Goal: Transaction & Acquisition: Purchase product/service

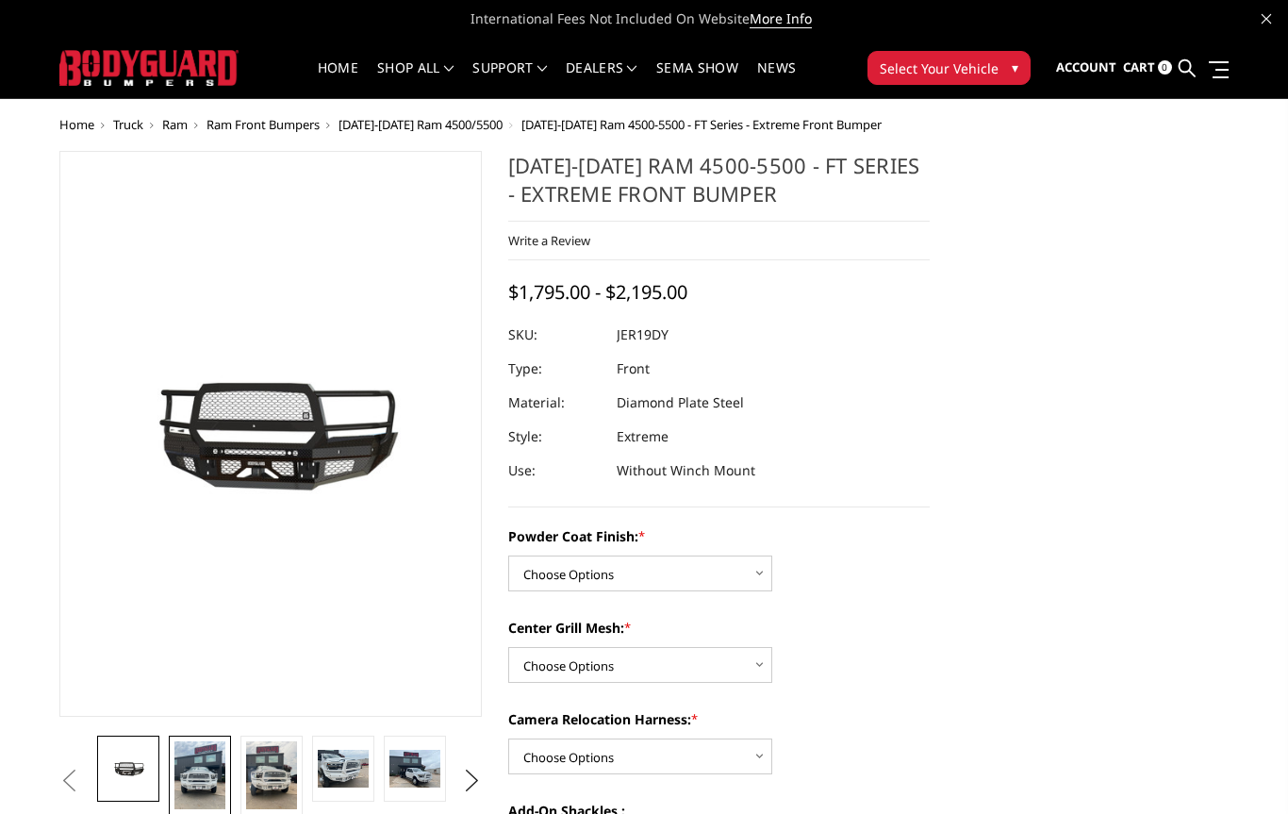
click at [190, 771] on img at bounding box center [199, 775] width 51 height 68
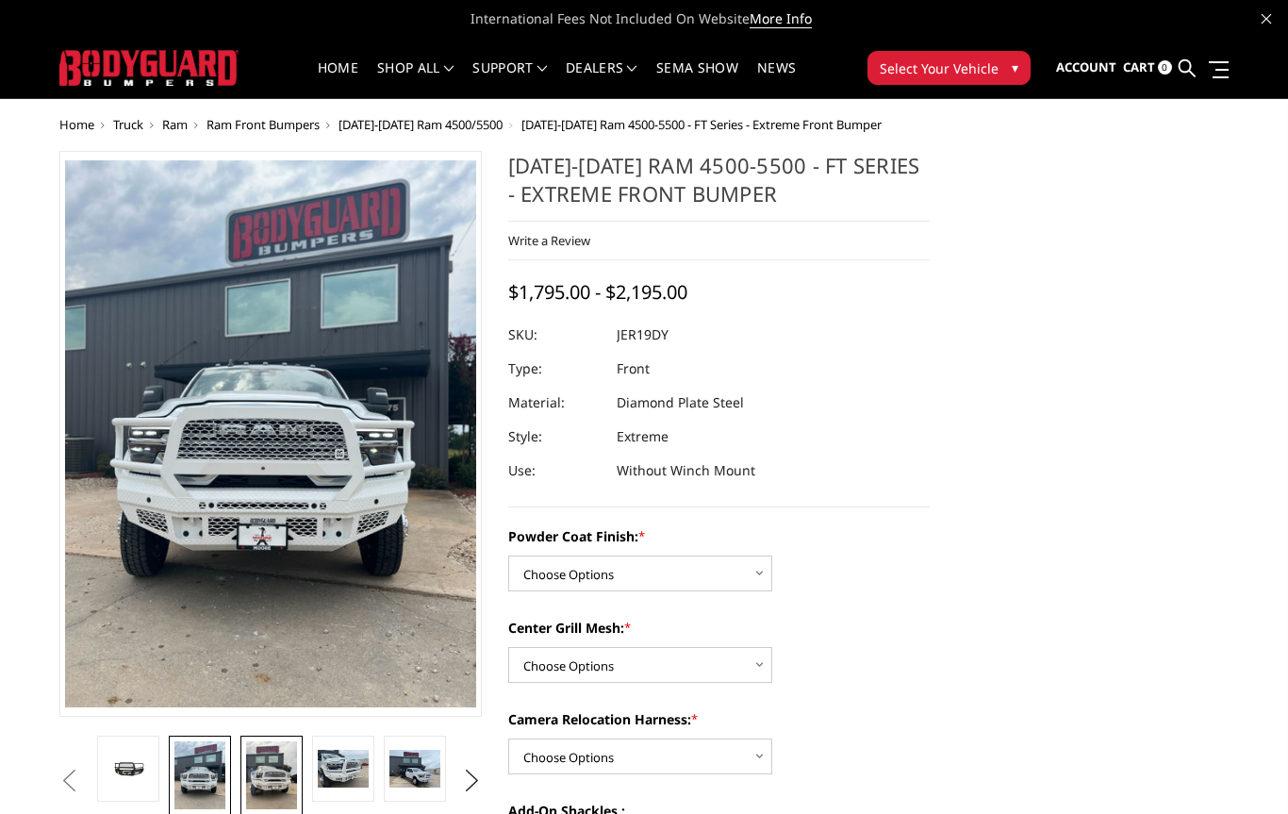
click at [267, 770] on img at bounding box center [271, 775] width 51 height 68
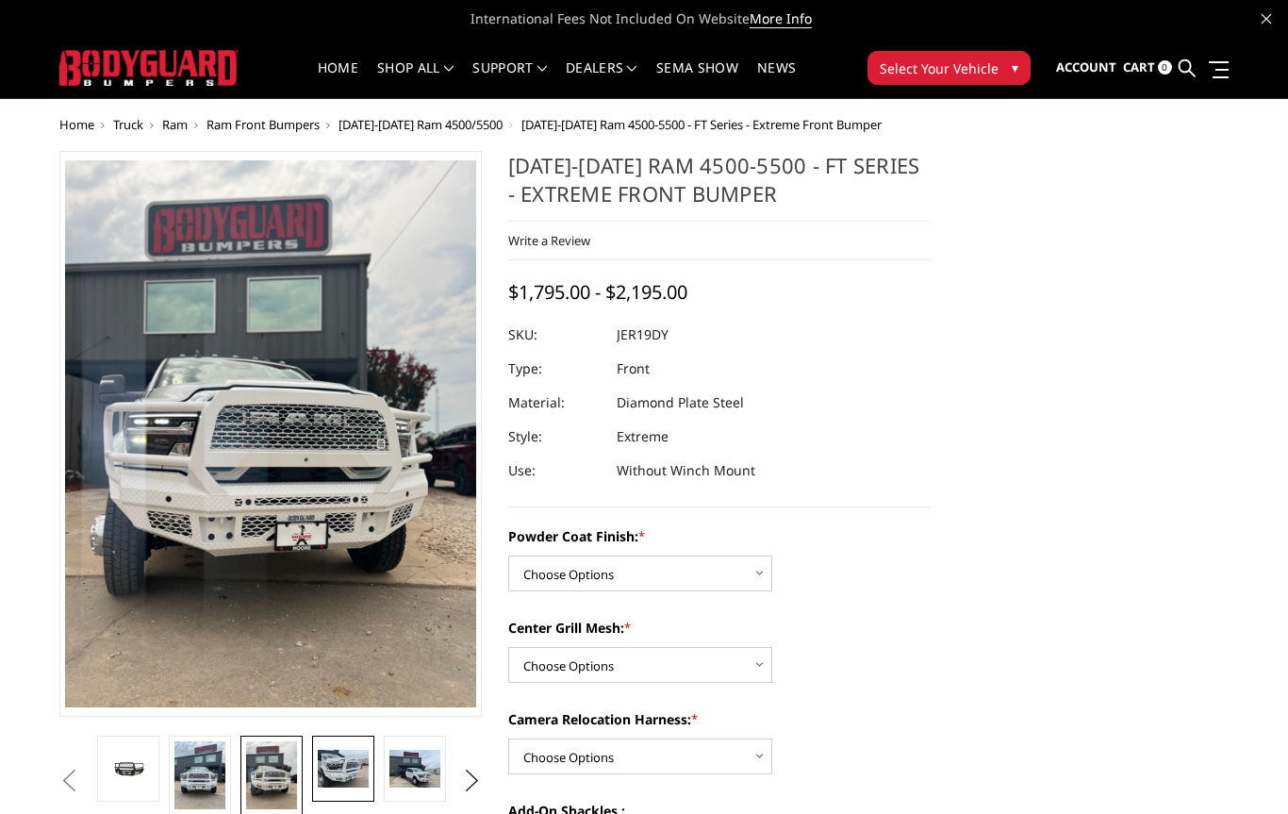
click at [342, 762] on img at bounding box center [343, 769] width 51 height 39
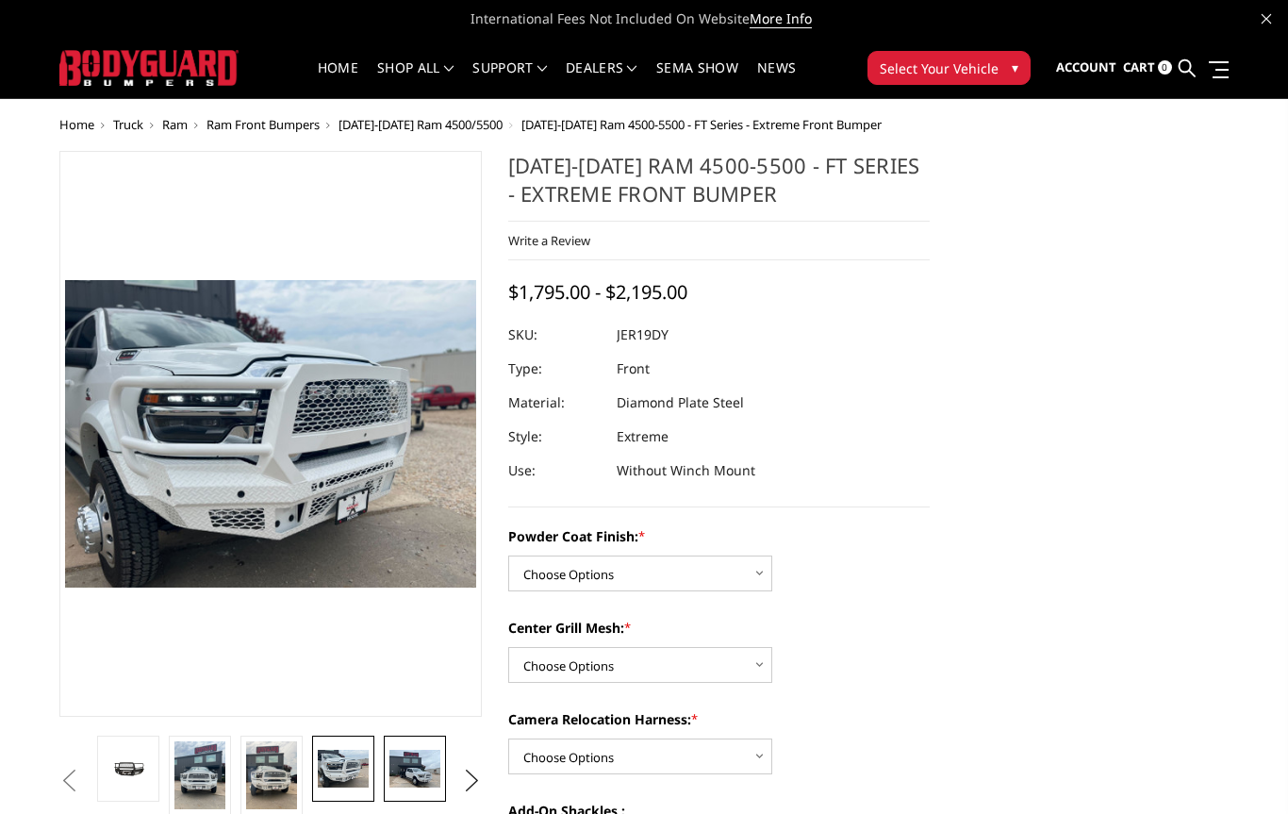
click at [393, 783] on img at bounding box center [414, 769] width 51 height 39
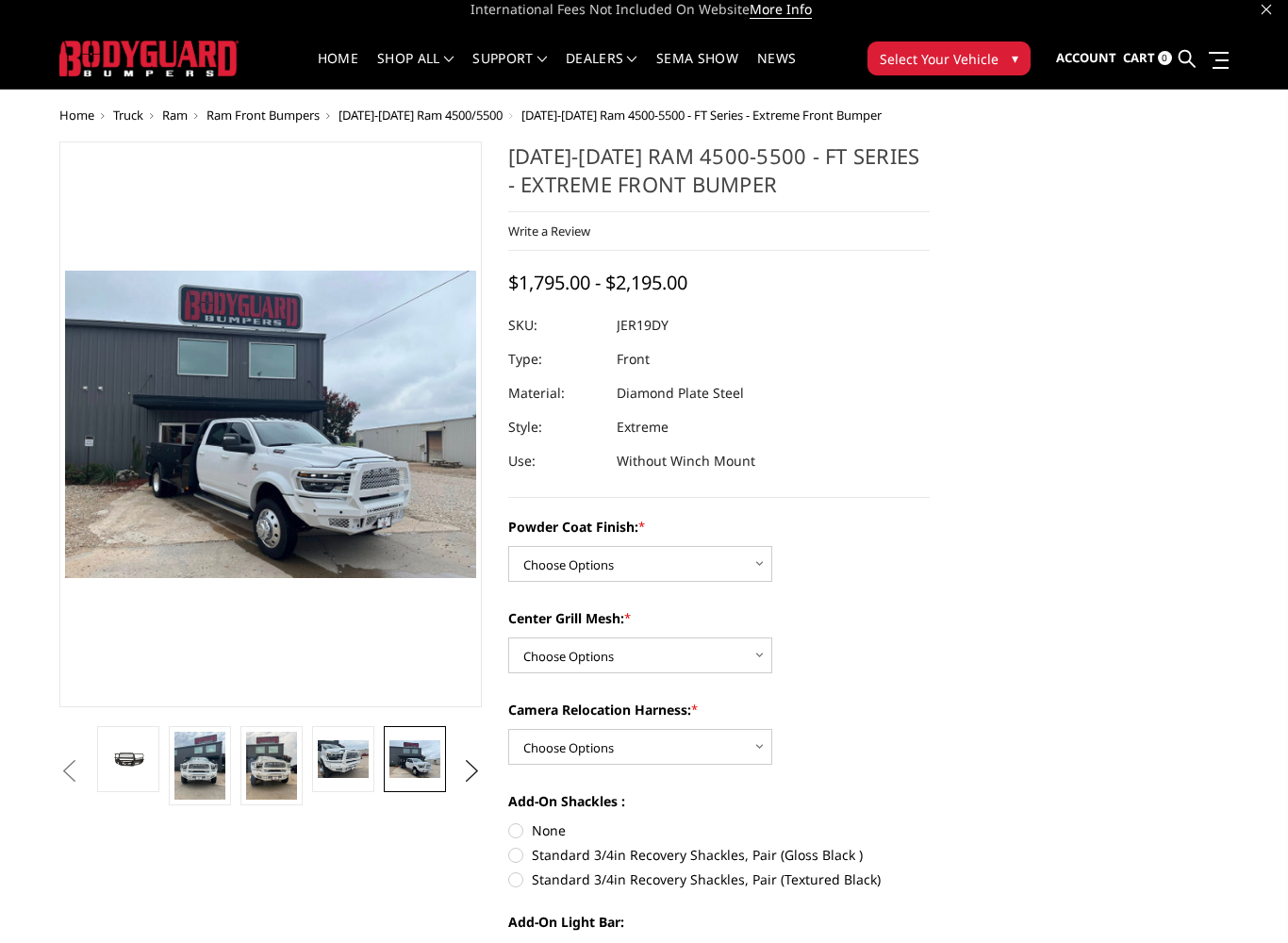
scroll to position [10, 0]
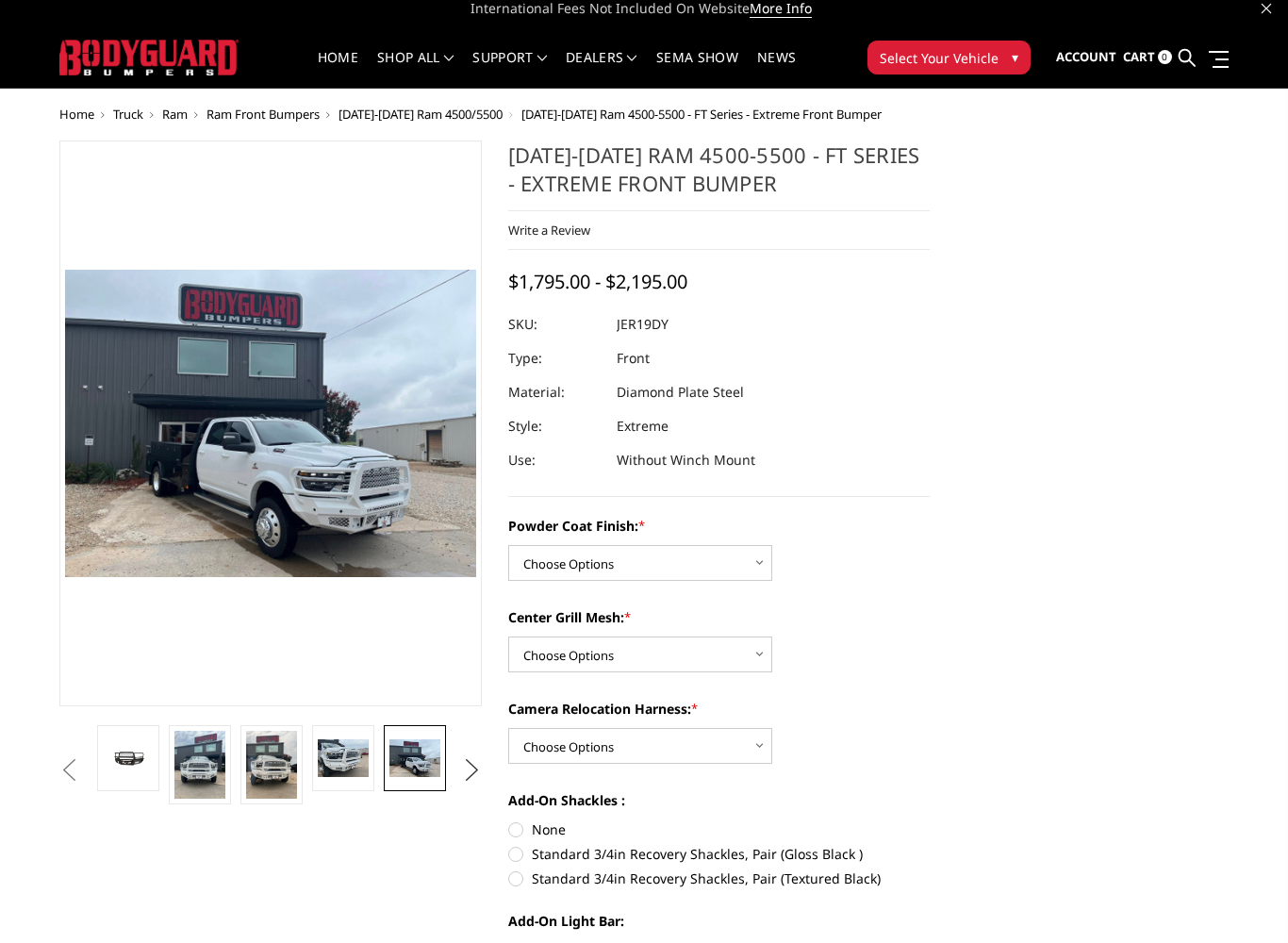
click at [479, 762] on button "Next" at bounding box center [471, 770] width 28 height 28
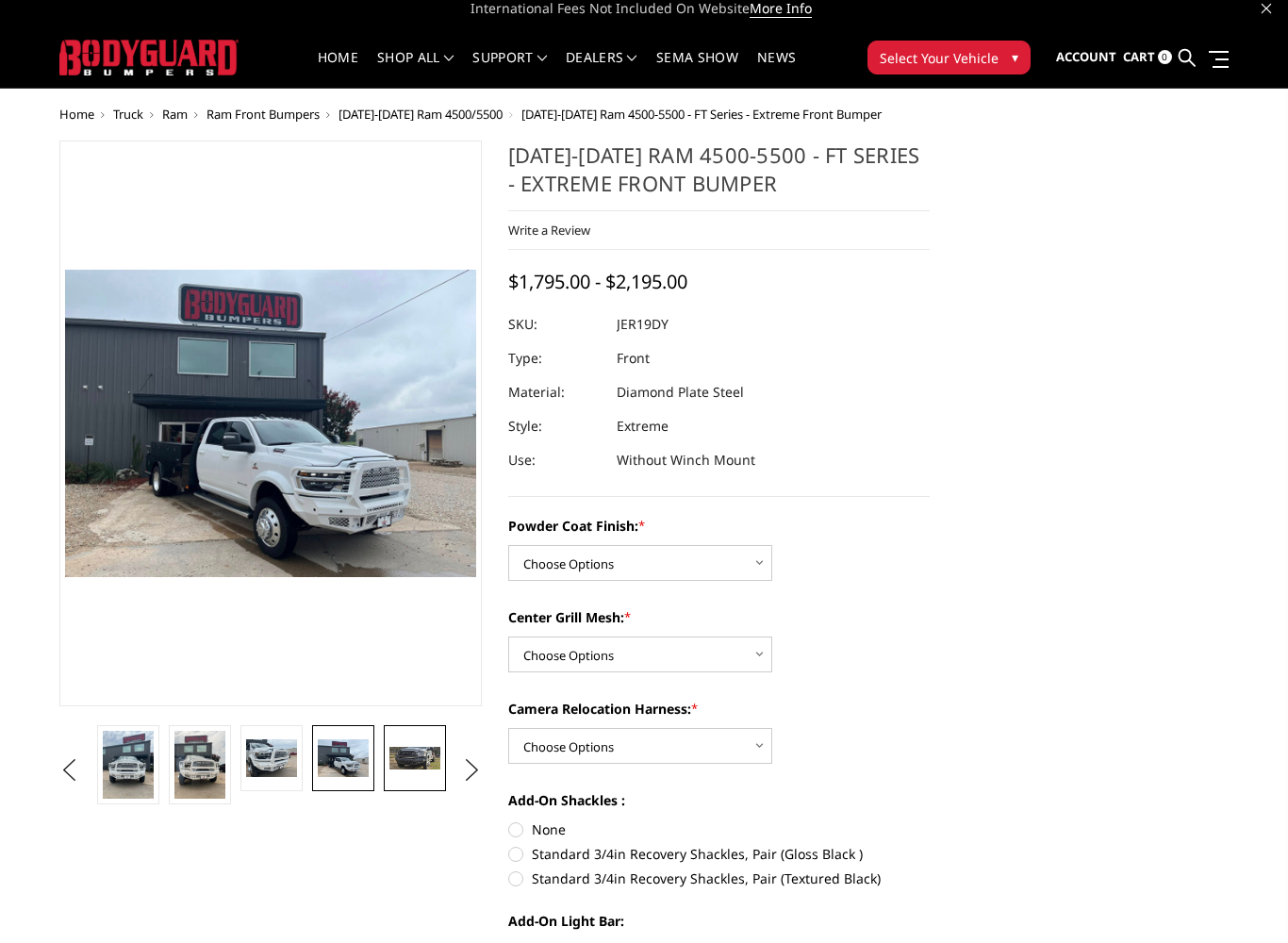
click at [405, 760] on img at bounding box center [414, 759] width 51 height 24
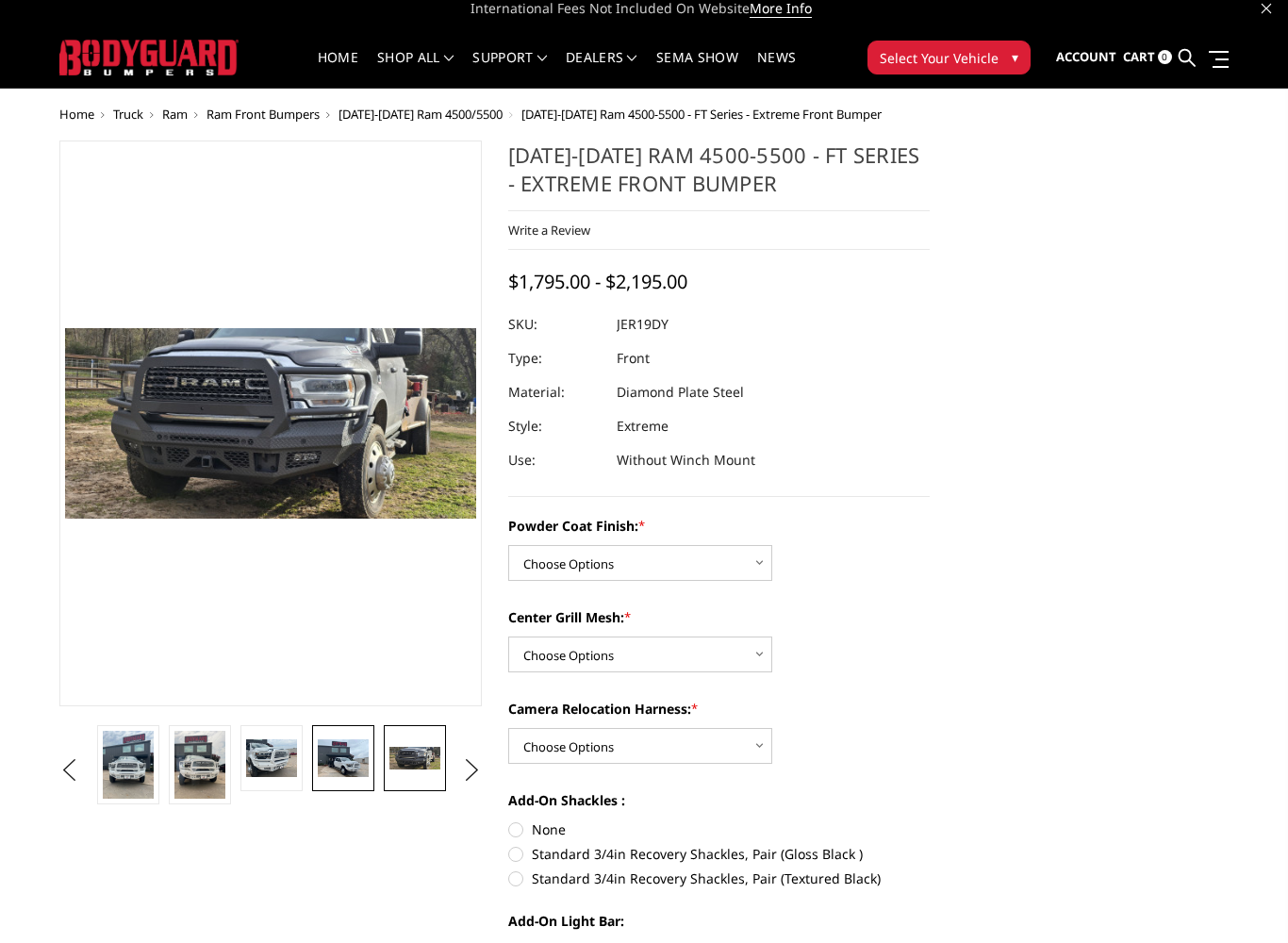
click at [327, 763] on img at bounding box center [343, 758] width 51 height 39
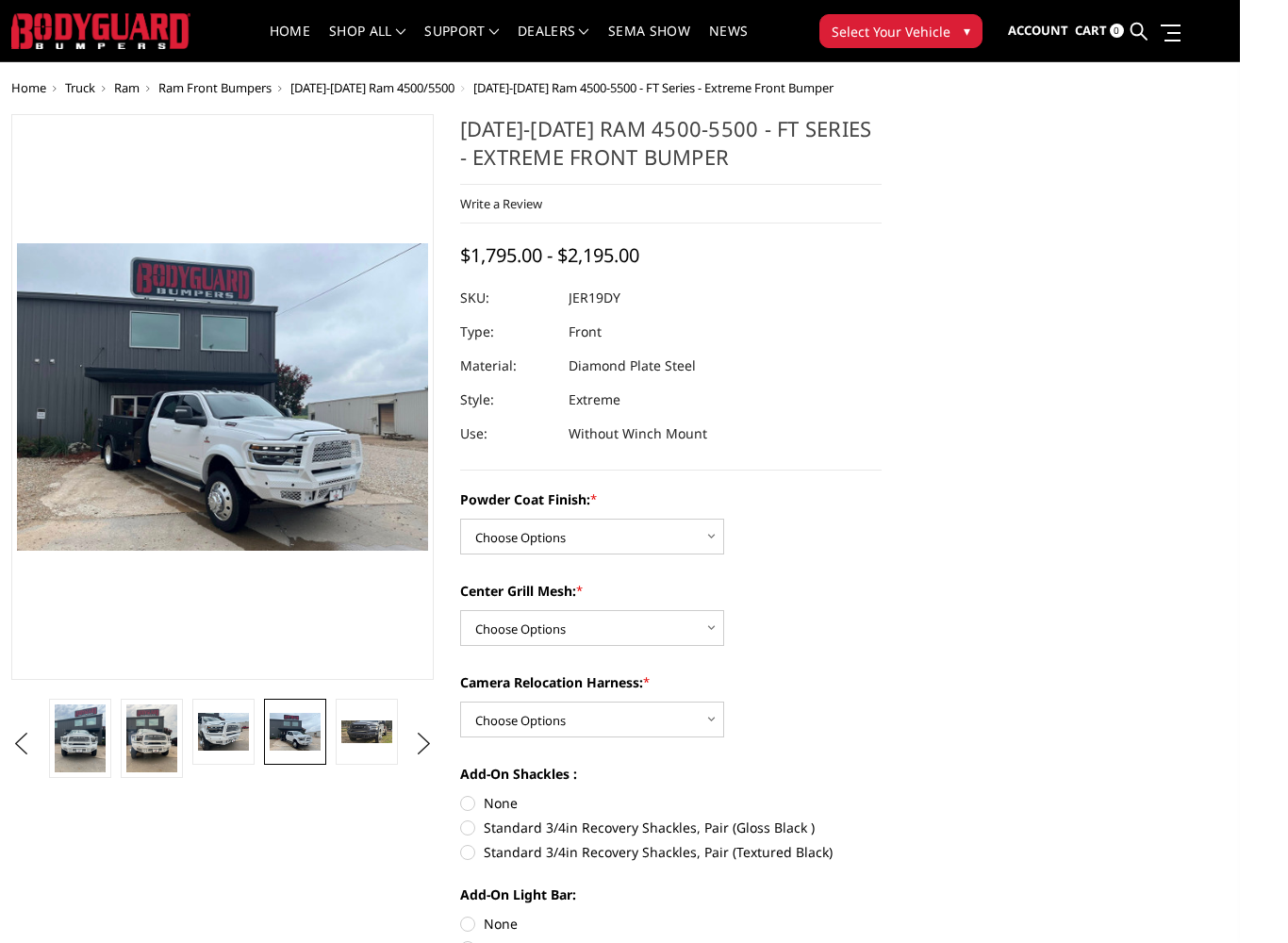
scroll to position [64, 0]
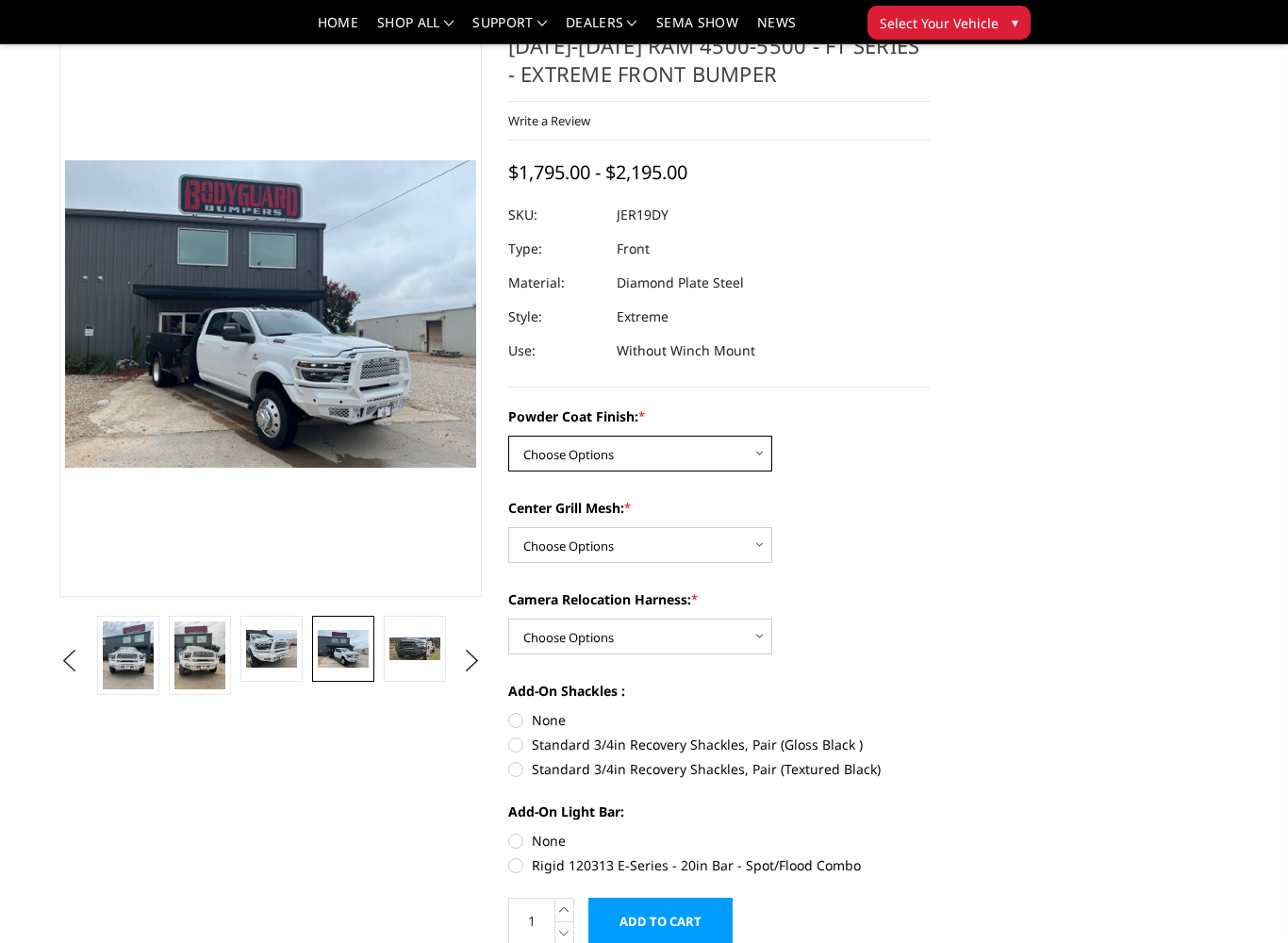
click at [544, 453] on select "Choose Options Bare Metal Gloss Black Powder Coat Textured Black Powder Coat" at bounding box center [640, 454] width 264 height 36
select select "3236"
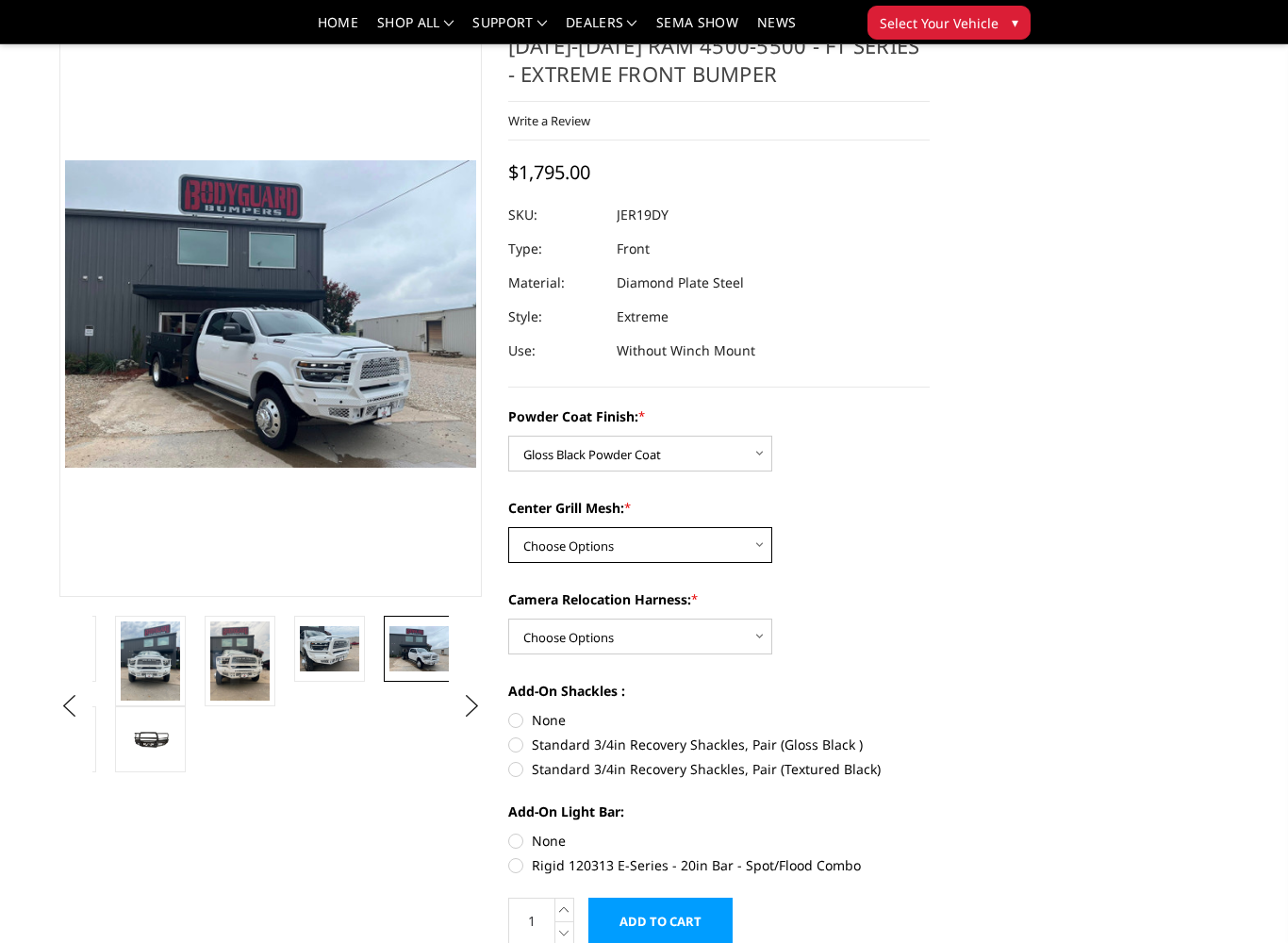
click at [567, 543] on select "Choose Options WITH Expanded Metal in Center Grill WITHOUT Expanded Metal in Ce…" at bounding box center [640, 545] width 264 height 36
select select "3239"
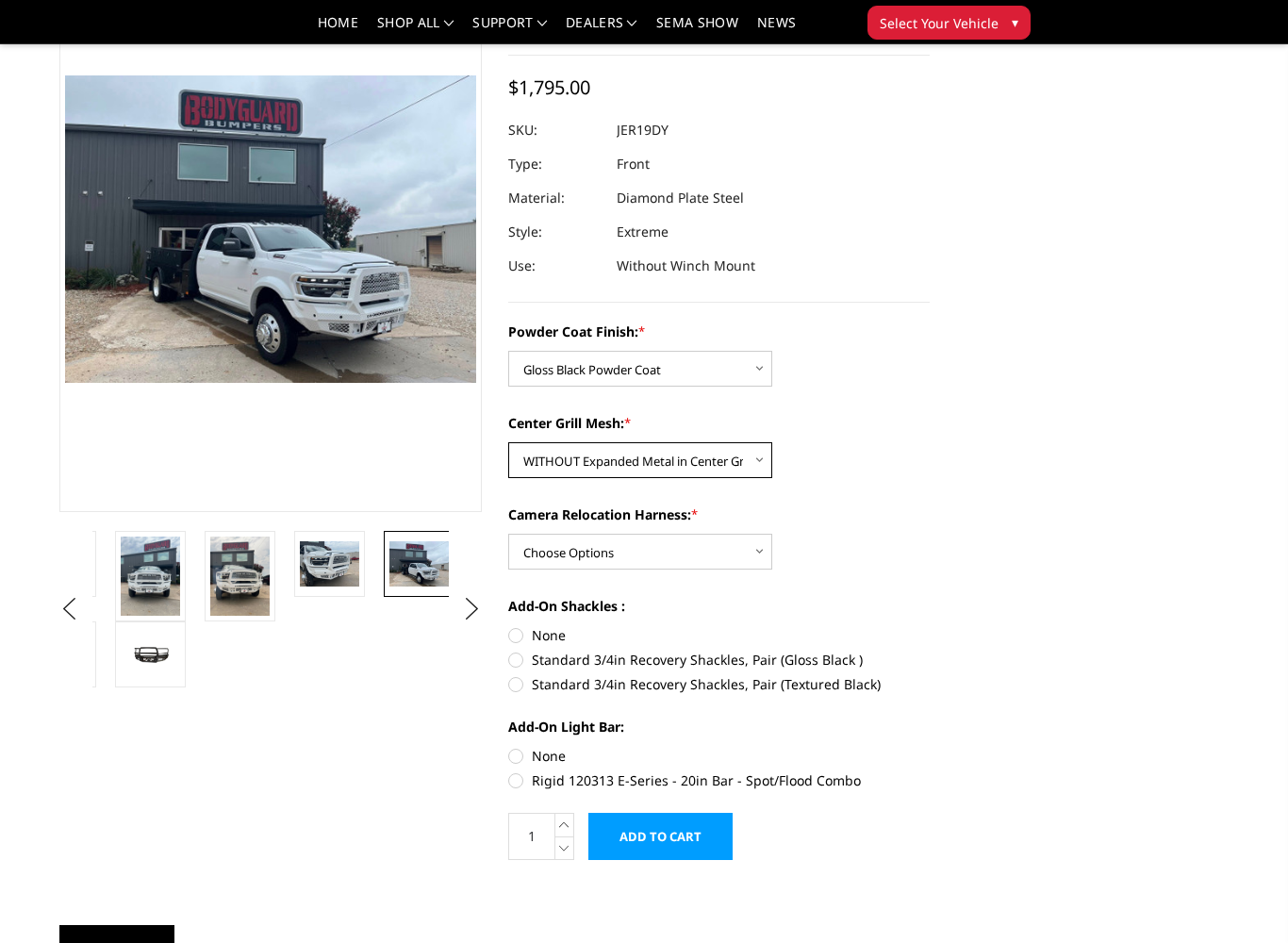
scroll to position [191, 0]
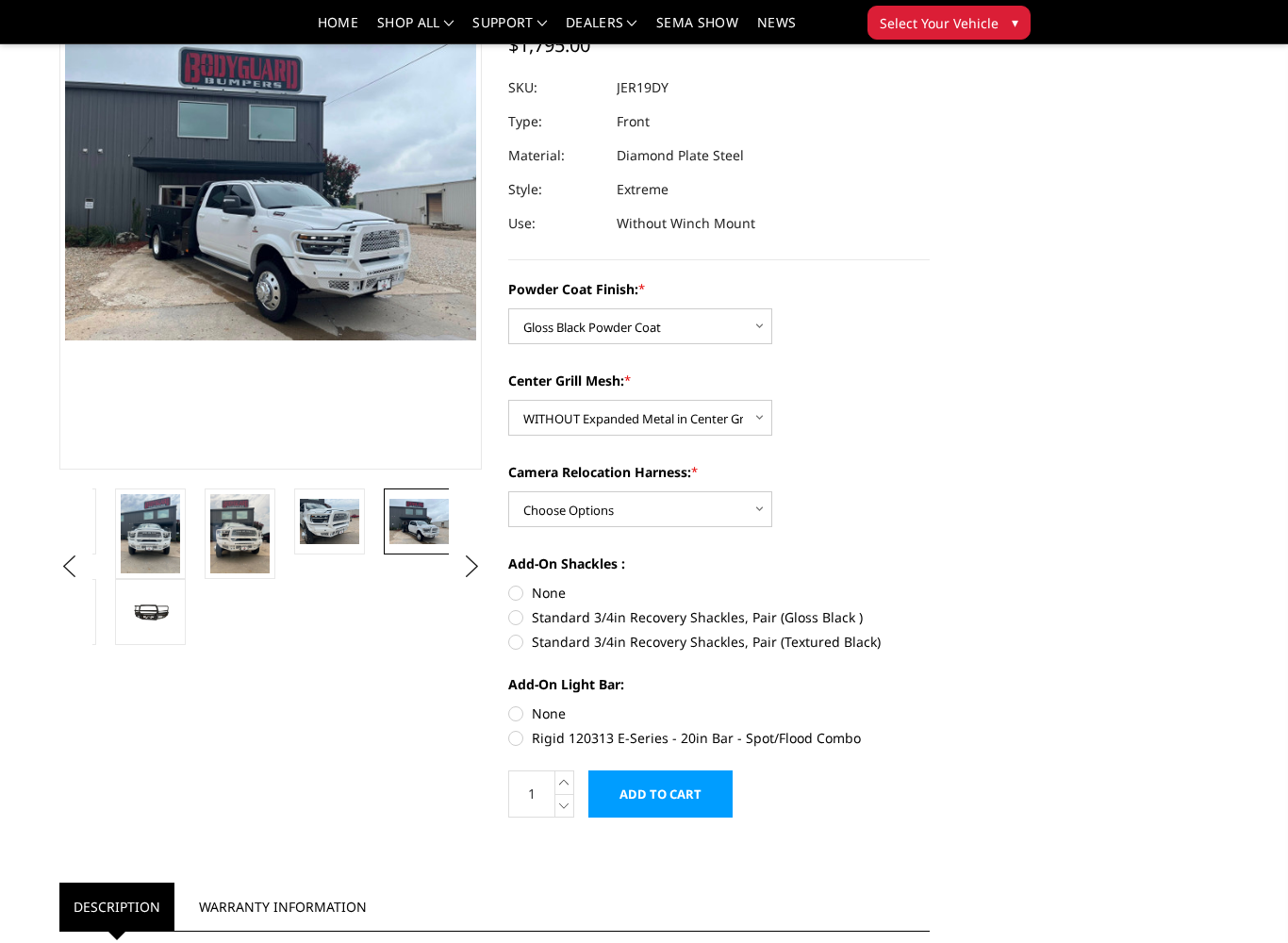
click at [540, 482] on label "Camera Relocation Harness: *" at bounding box center [719, 472] width 422 height 20
click at [540, 491] on select "Choose Options WITH Camera Relocation Harness WITHOUT Camera Relocation Harness" at bounding box center [640, 509] width 264 height 36
click at [525, 499] on select "Choose Options WITH Camera Relocation Harness WITHOUT Camera Relocation Harness" at bounding box center [640, 509] width 264 height 36
select select "3240"
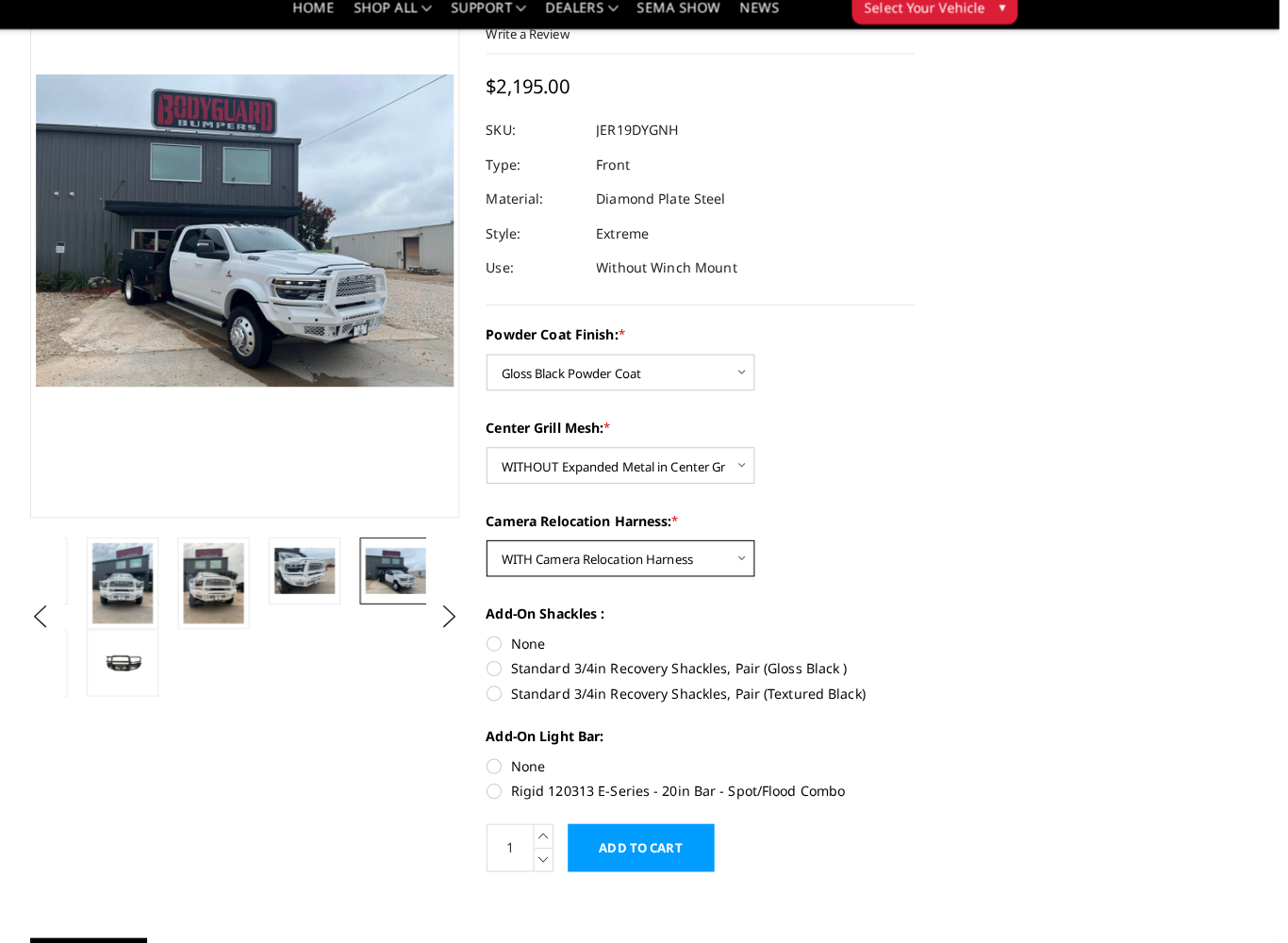
scroll to position [153, 0]
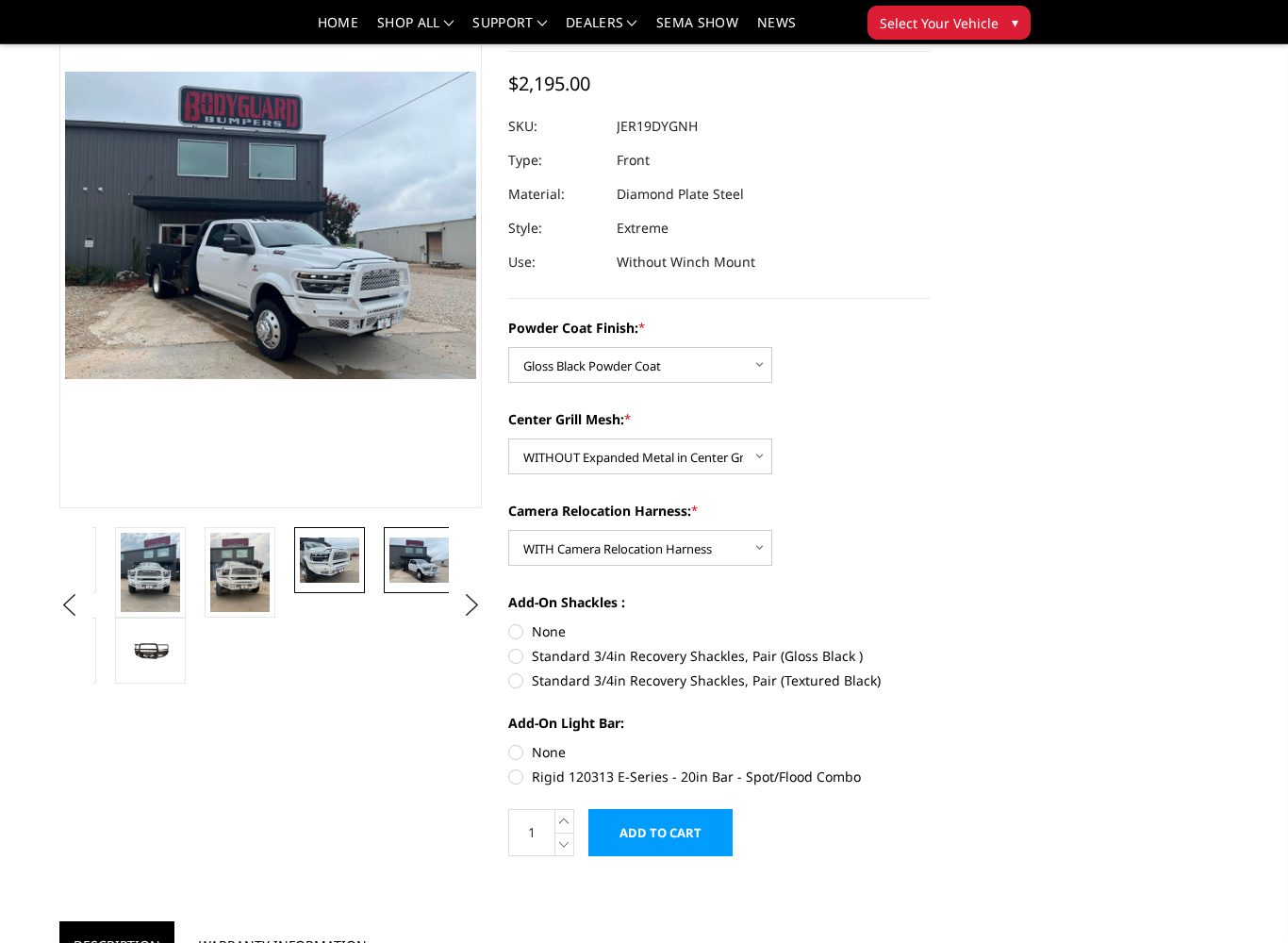
click at [323, 537] on img at bounding box center [329, 559] width 59 height 44
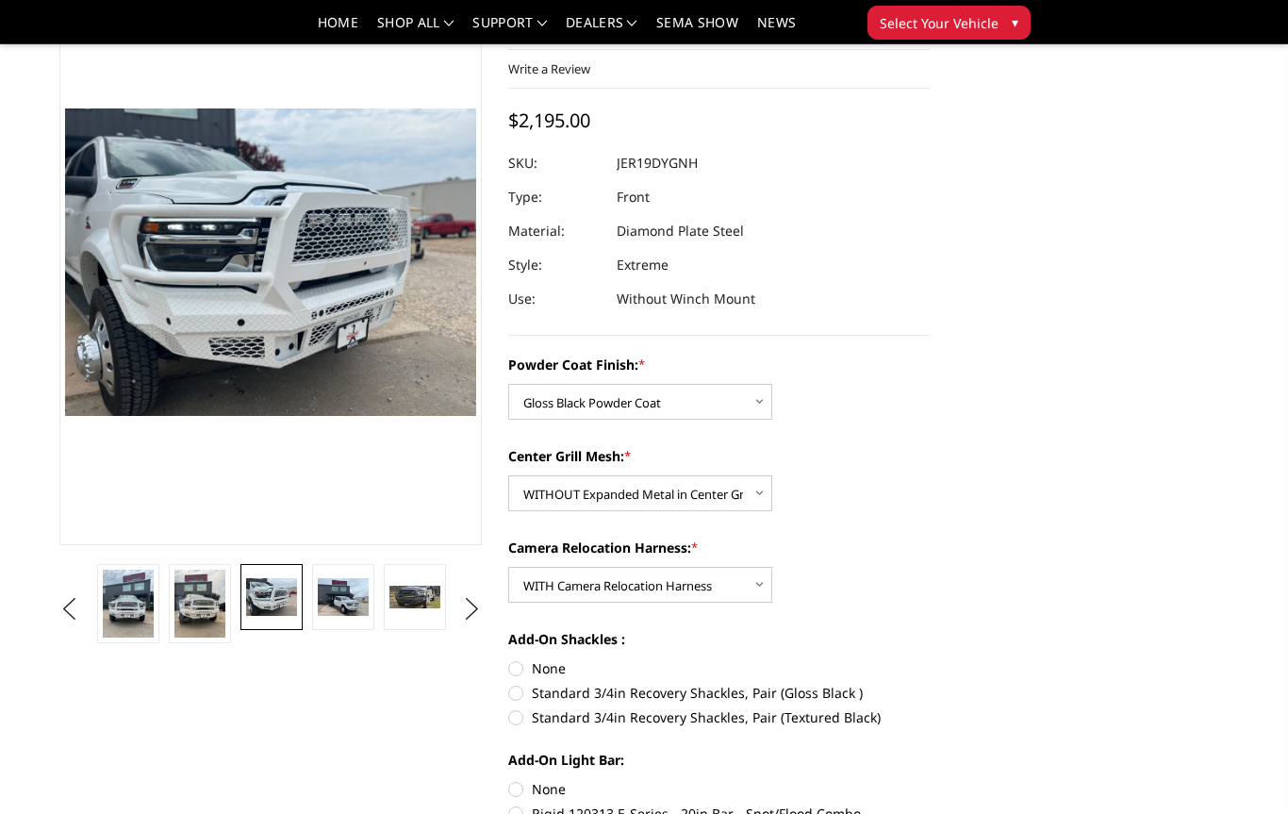
scroll to position [115, 0]
